Goal: Find specific page/section: Find specific page/section

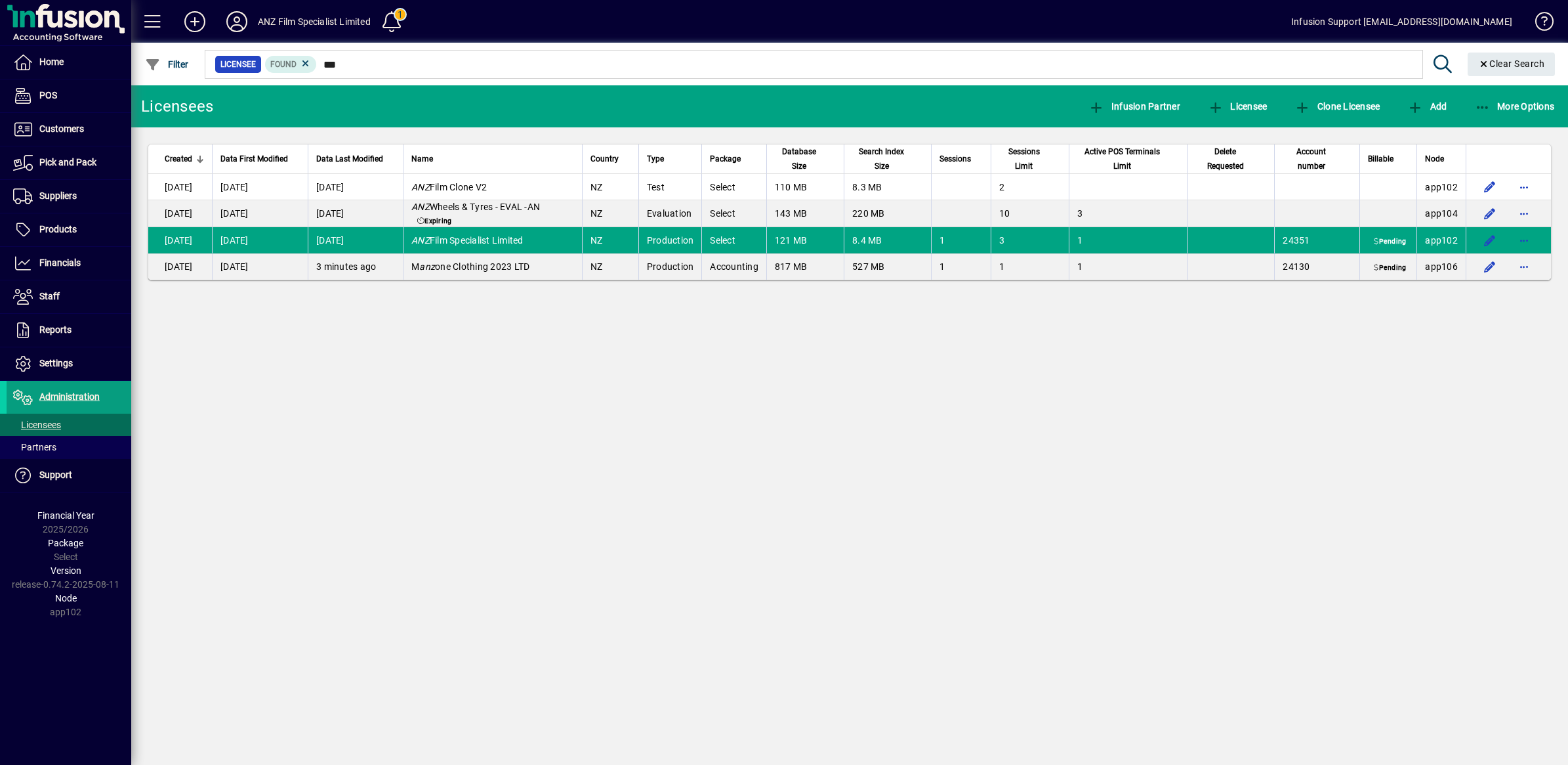
click at [363, 65] on input "***" at bounding box center [864, 65] width 1095 height 19
type input "*"
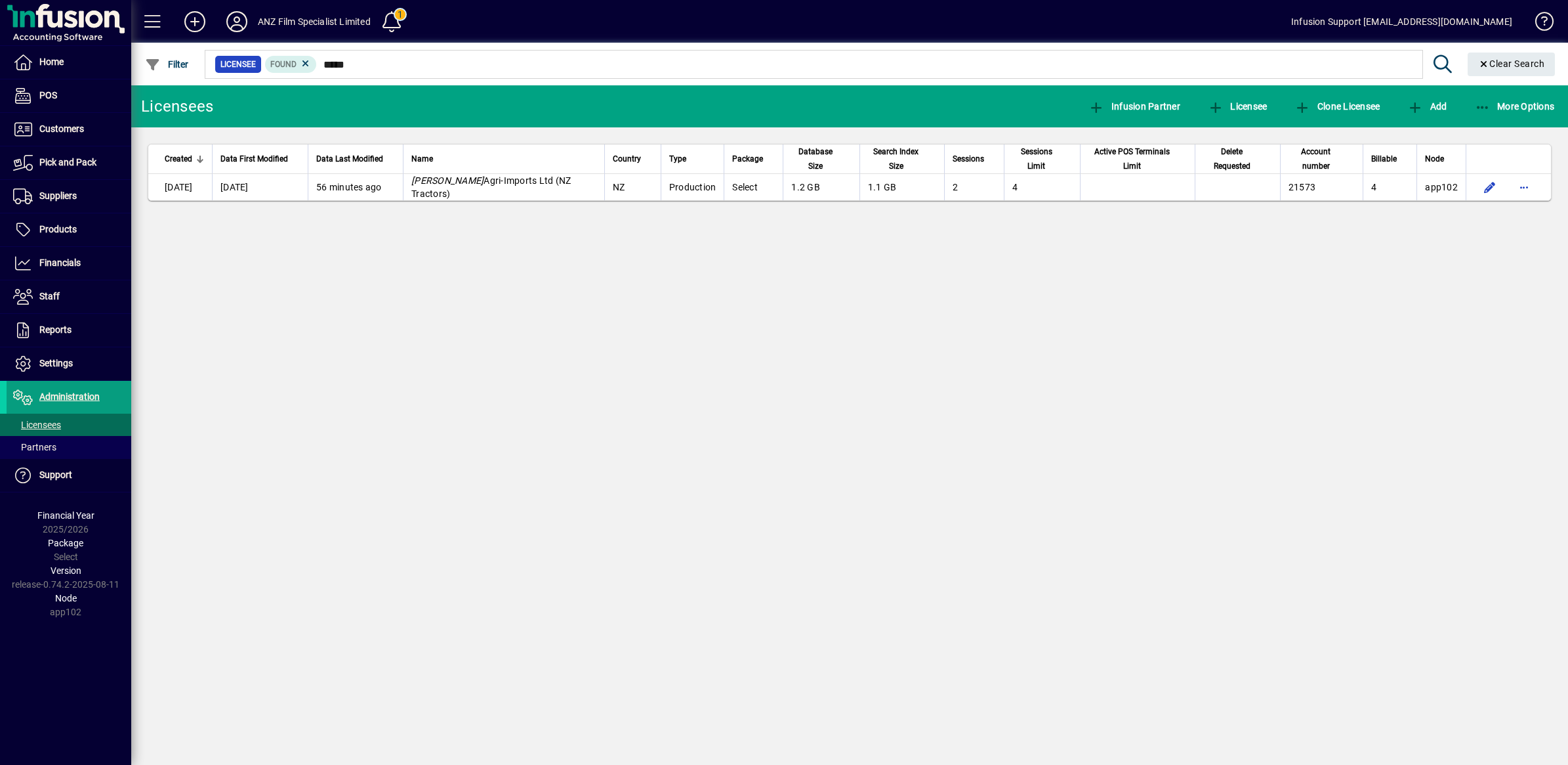
type input "*****"
